Goal: Check status: Check status

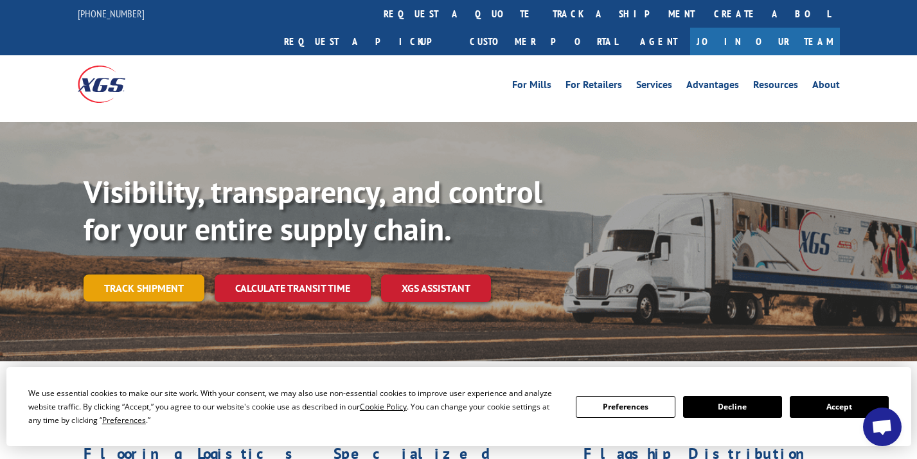
click at [145, 274] on link "Track shipment" at bounding box center [144, 287] width 121 height 27
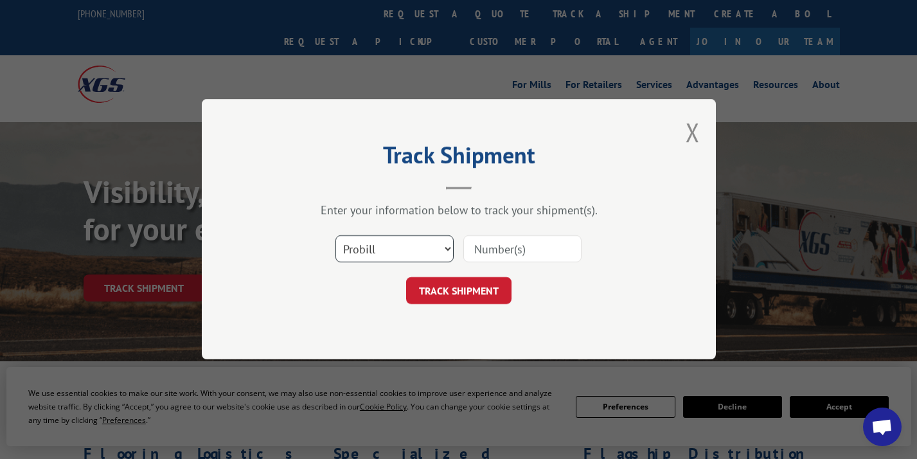
click at [438, 253] on select "Select category... Probill BOL PO" at bounding box center [394, 249] width 118 height 27
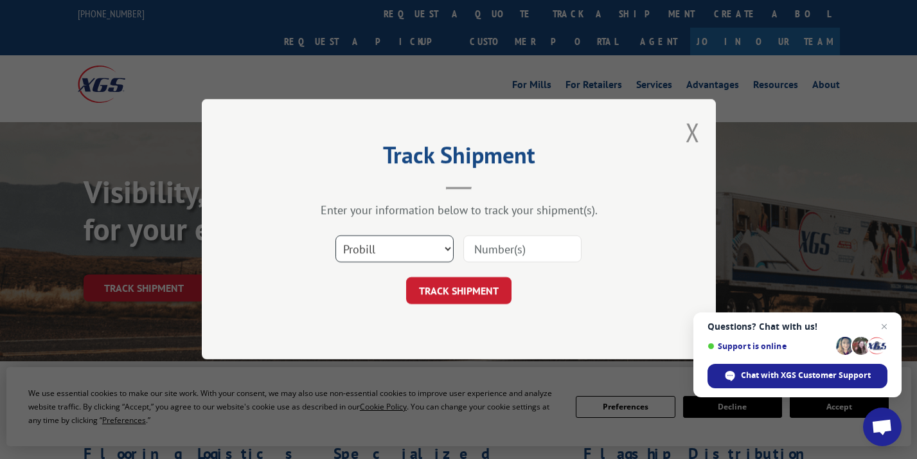
select select "bol"
click at [335, 236] on select "Select category... Probill BOL PO" at bounding box center [394, 249] width 118 height 27
click at [515, 252] on input at bounding box center [522, 249] width 118 height 27
type input "472680"
click button "TRACK SHIPMENT" at bounding box center [458, 291] width 105 height 27
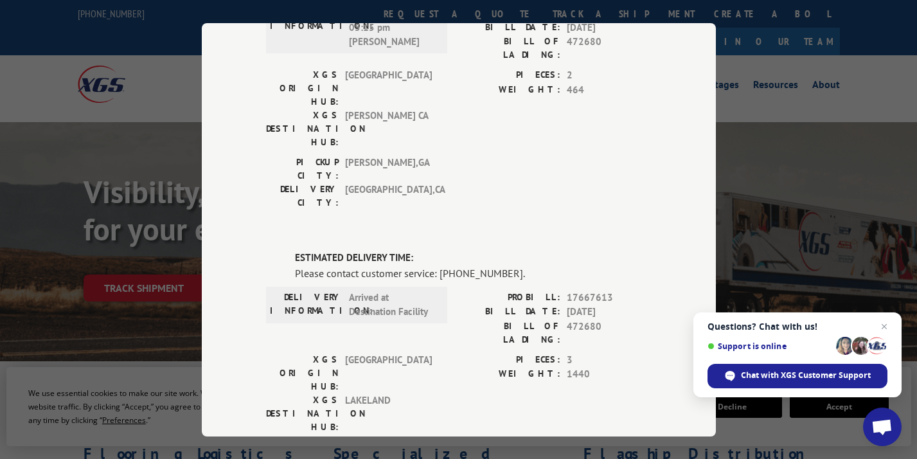
scroll to position [108, 0]
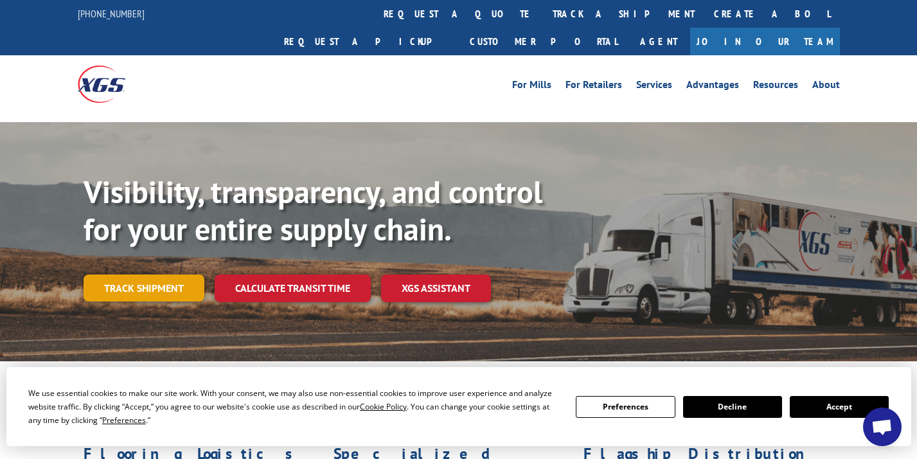
click at [154, 274] on link "Track shipment" at bounding box center [144, 287] width 121 height 27
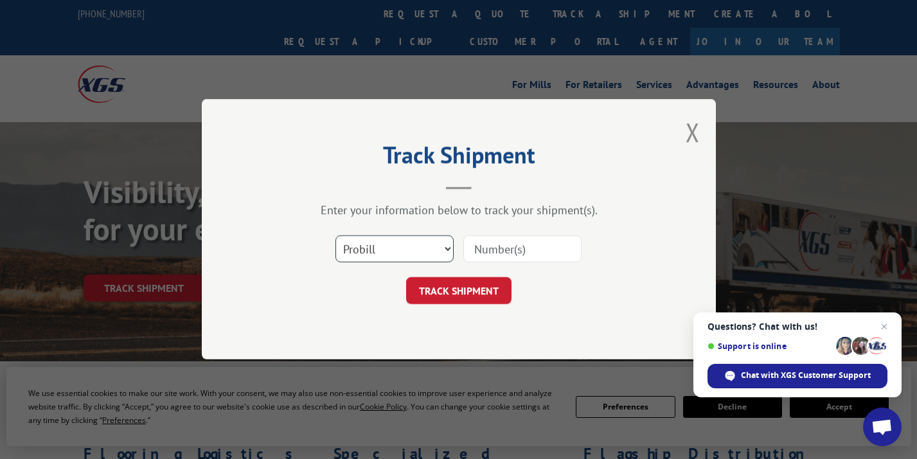
click at [431, 250] on select "Select category... Probill BOL PO" at bounding box center [394, 249] width 118 height 27
select select "bol"
click at [335, 236] on select "Select category... Probill BOL PO" at bounding box center [394, 249] width 118 height 27
click at [501, 257] on input at bounding box center [522, 249] width 118 height 27
type input "472680"
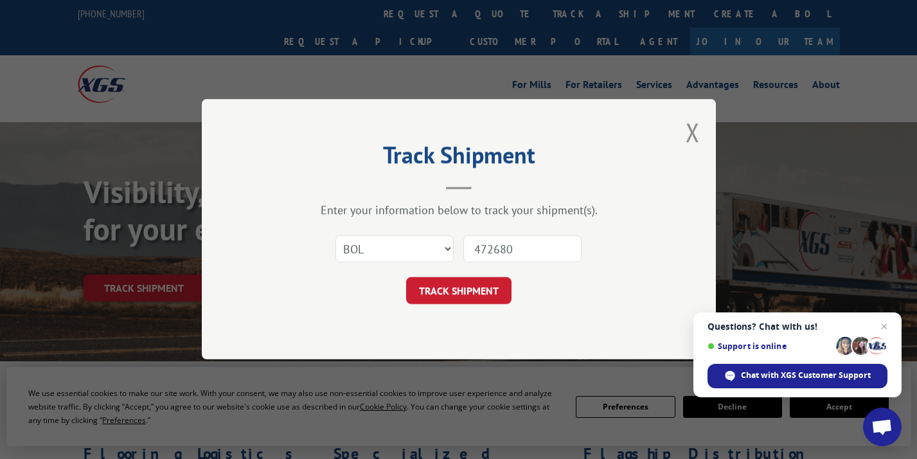
click button "TRACK SHIPMENT" at bounding box center [458, 291] width 105 height 27
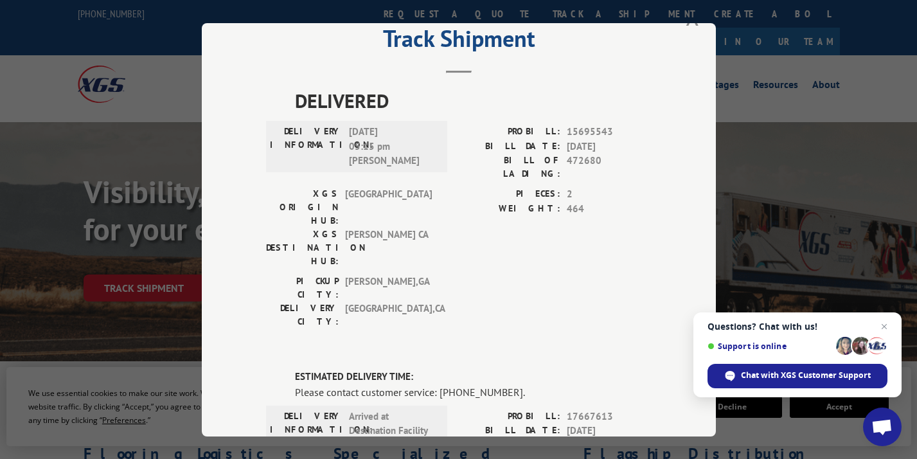
scroll to position [1, 0]
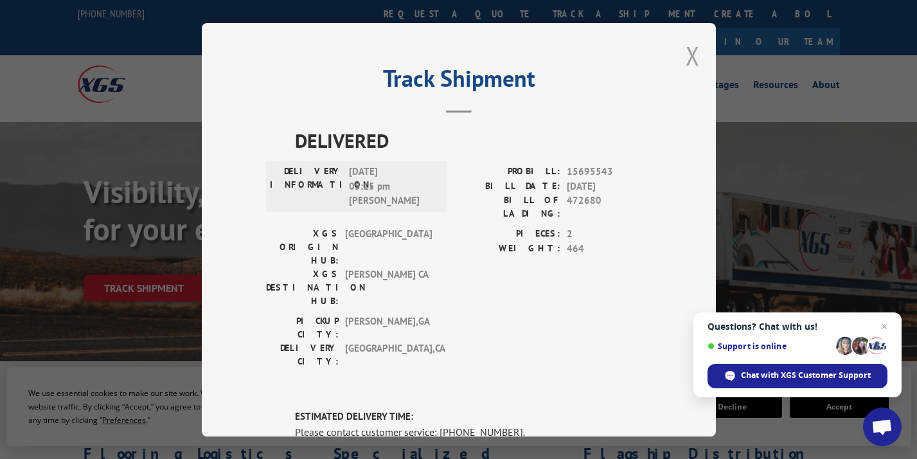
click at [690, 56] on button "Close modal" at bounding box center [693, 56] width 14 height 34
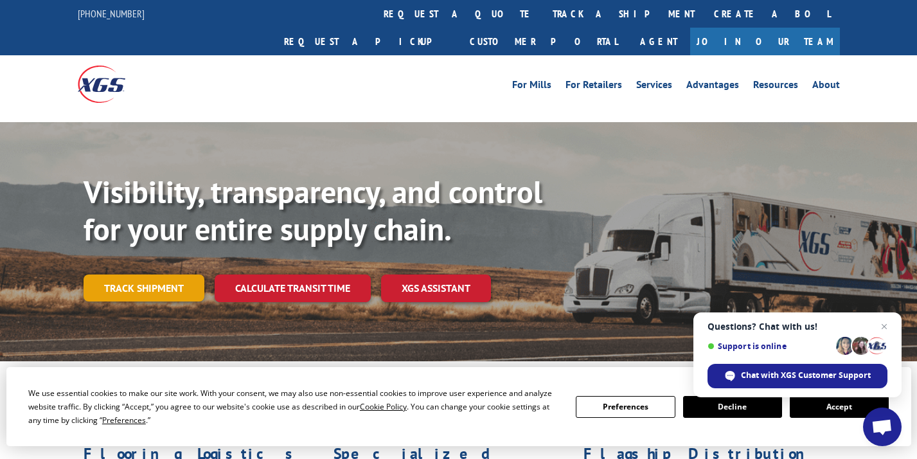
click at [147, 274] on link "Track shipment" at bounding box center [144, 287] width 121 height 27
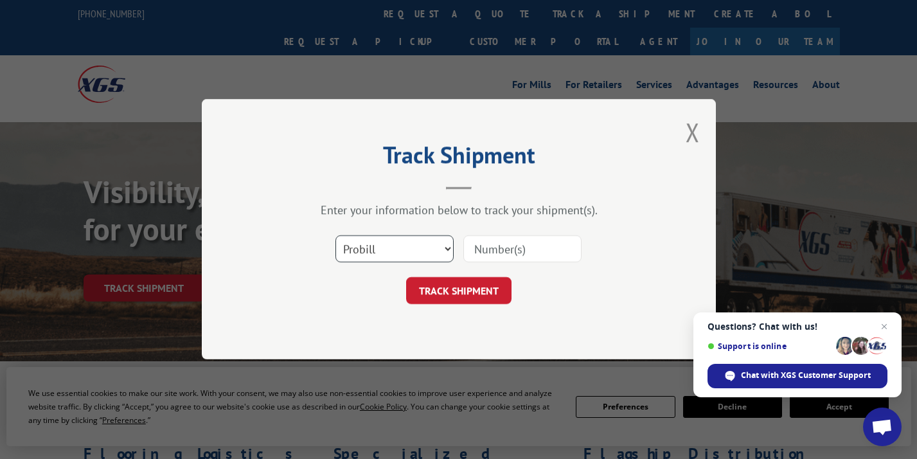
click at [429, 251] on select "Select category... Probill BOL PO" at bounding box center [394, 249] width 118 height 27
select select "bol"
click at [335, 236] on select "Select category... Probill BOL PO" at bounding box center [394, 249] width 118 height 27
